Goal: Task Accomplishment & Management: Use online tool/utility

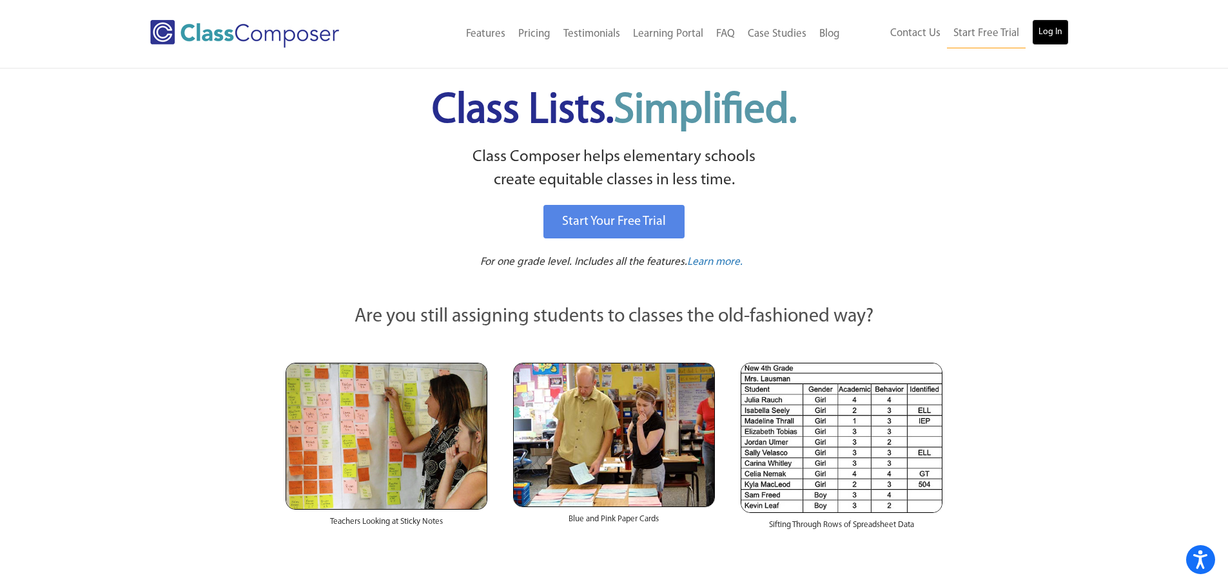
click at [1051, 32] on link "Log In" at bounding box center [1050, 32] width 37 height 26
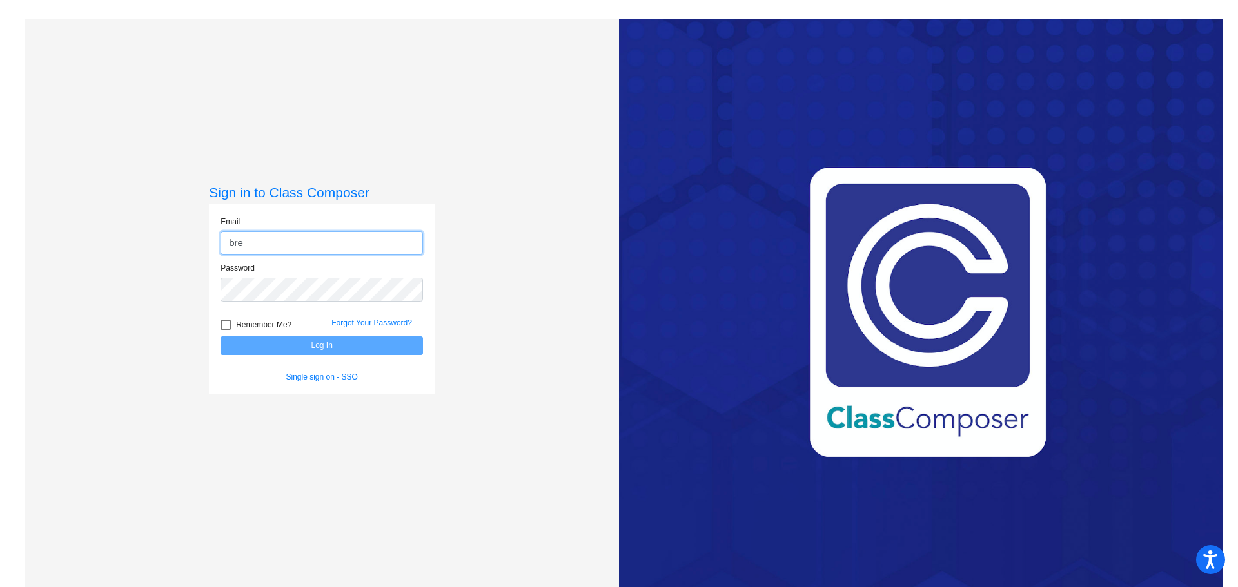
type input "[PERSON_NAME][EMAIL_ADDRESS][PERSON_NAME][DOMAIN_NAME]"
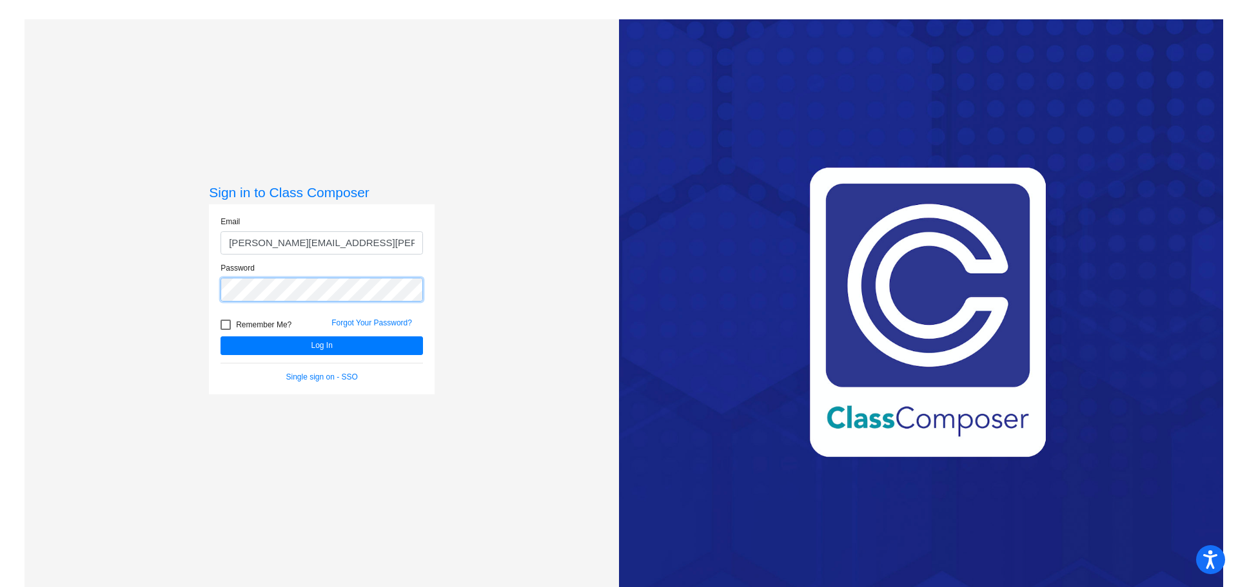
click at [221, 337] on button "Log In" at bounding box center [322, 346] width 202 height 19
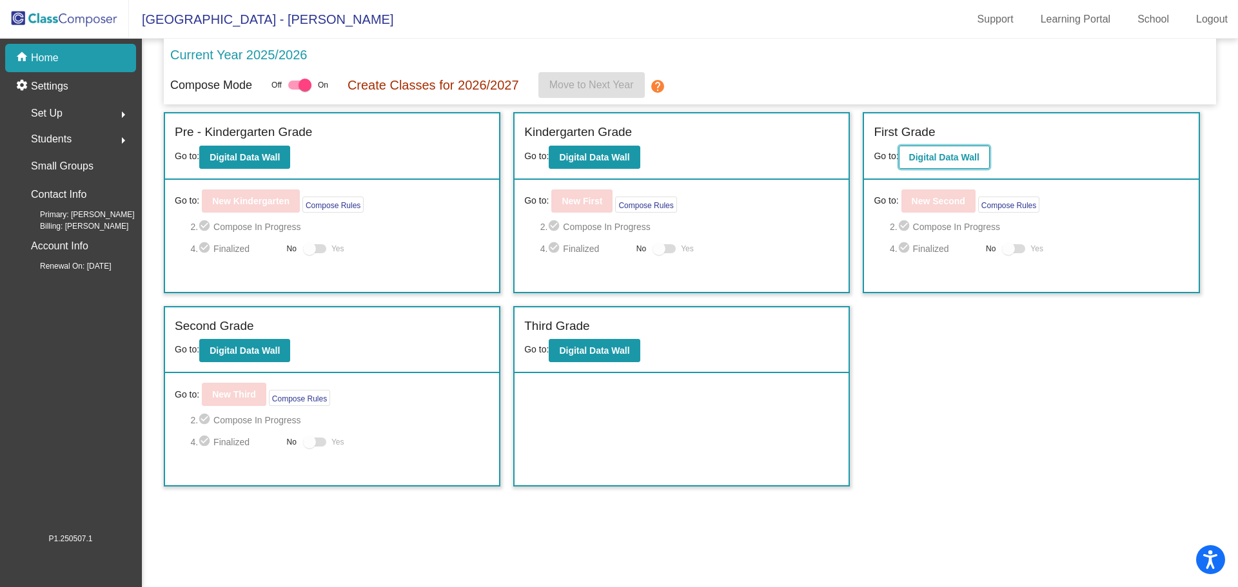
click at [975, 153] on b "Digital Data Wall" at bounding box center [944, 157] width 70 height 10
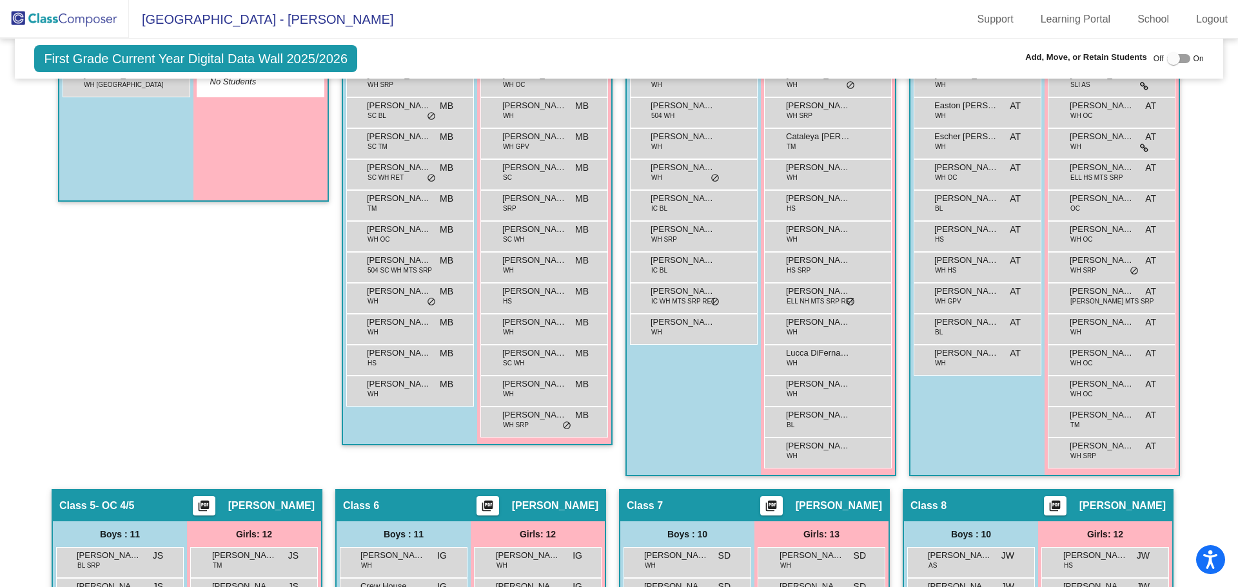
scroll to position [322, 0]
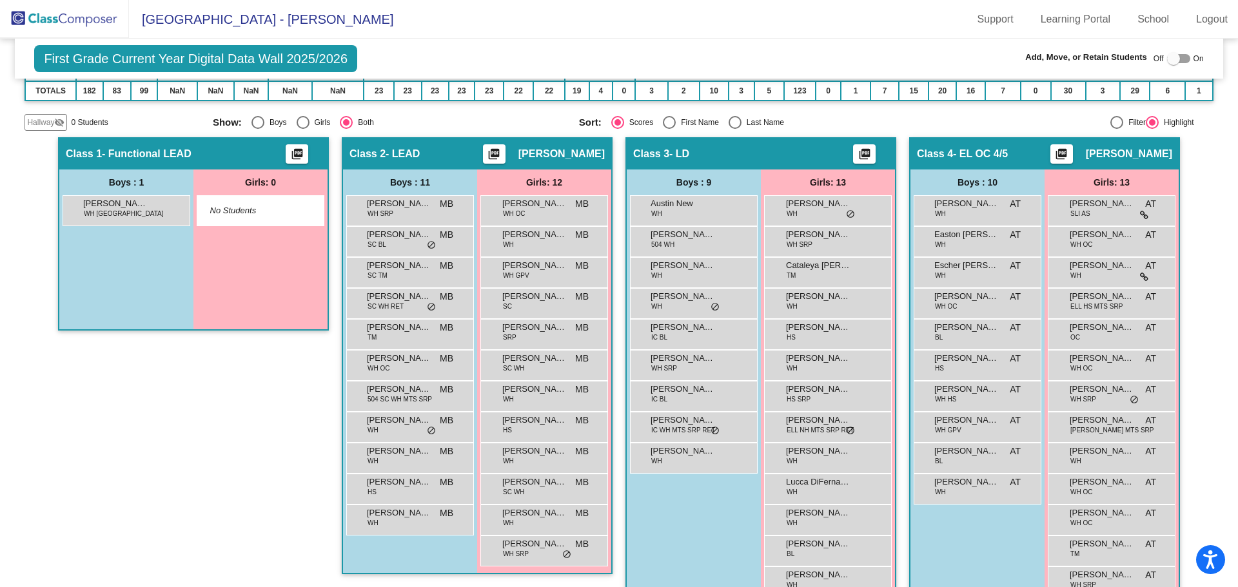
click at [71, 14] on img at bounding box center [64, 19] width 129 height 38
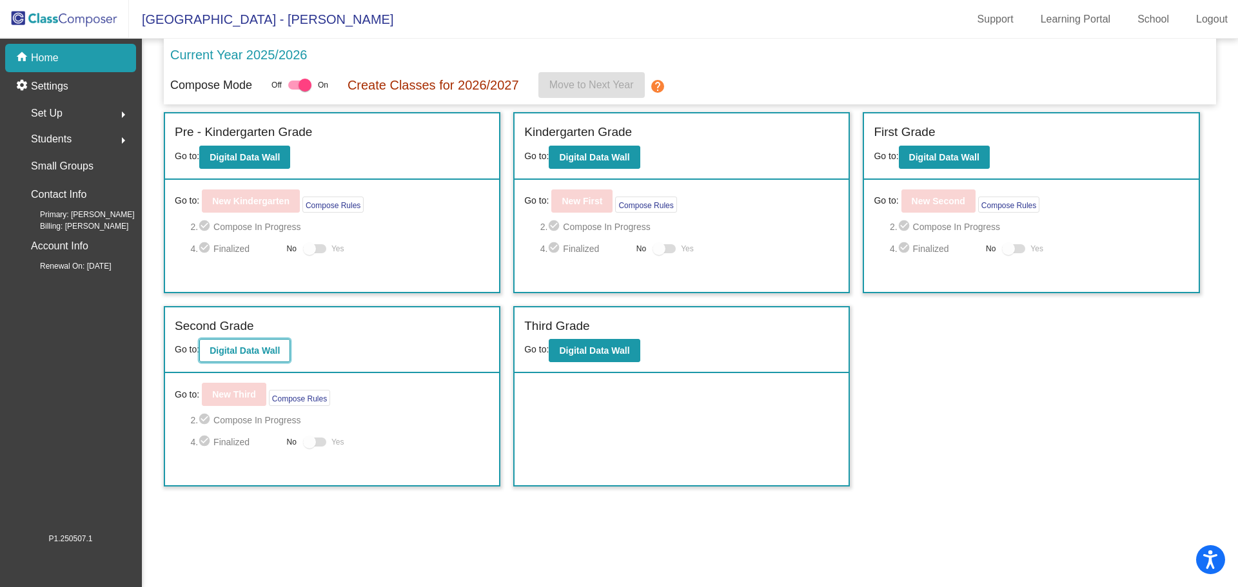
click at [244, 350] on b "Digital Data Wall" at bounding box center [245, 351] width 70 height 10
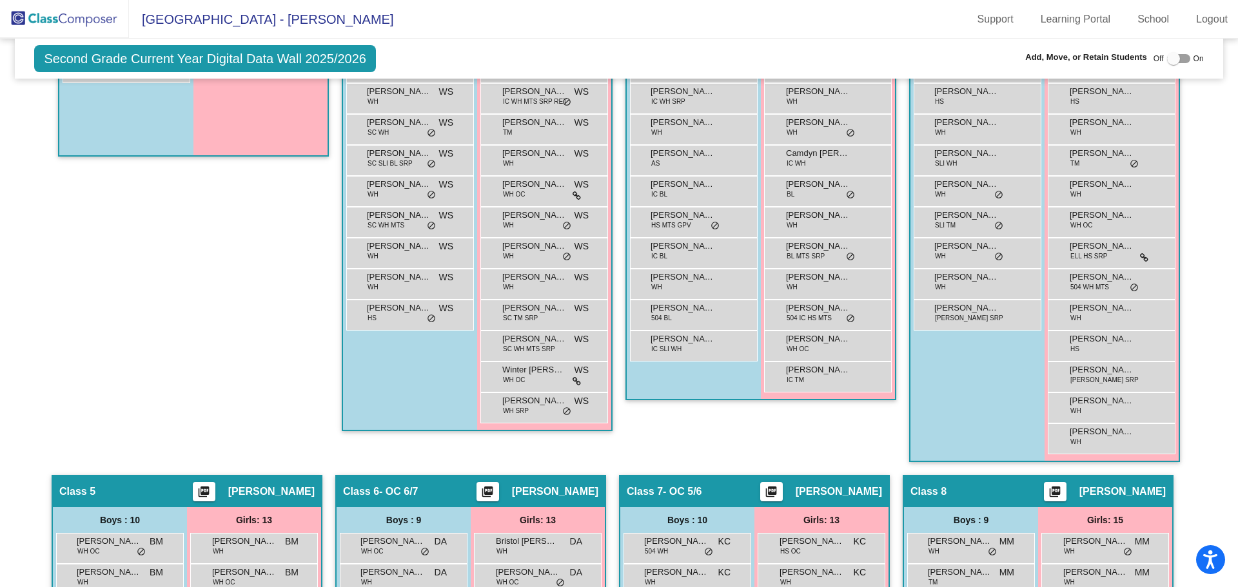
scroll to position [258, 0]
